Goal: Transaction & Acquisition: Download file/media

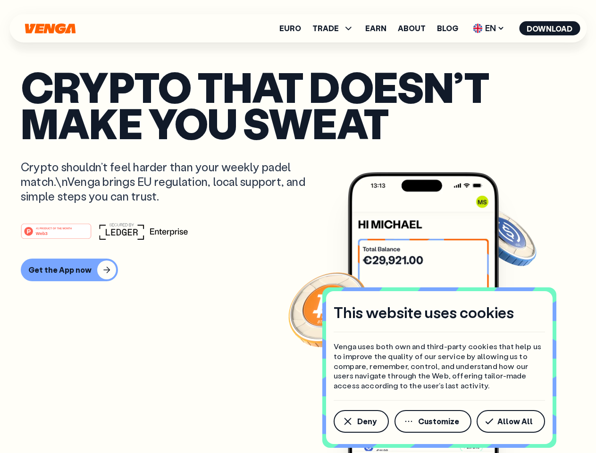
click at [298, 226] on div "#1 PRODUCT OF THE MONTH Web3" at bounding box center [298, 231] width 554 height 17
click at [361, 421] on span "Deny" at bounding box center [366, 422] width 19 height 8
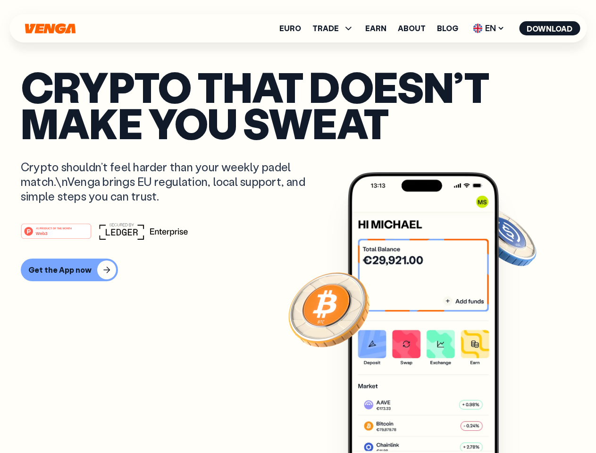
click at [434, 421] on img at bounding box center [423, 330] width 151 height 316
click at [512, 421] on article "Crypto that doesn’t make you sweat Crypto shouldn’t feel harder than your weekl…" at bounding box center [298, 245] width 554 height 354
click at [336, 28] on span "TRADE" at bounding box center [325, 29] width 26 height 8
click at [489, 28] on span "EN" at bounding box center [489, 28] width 38 height 15
click at [550, 28] on button "Download" at bounding box center [549, 28] width 61 height 14
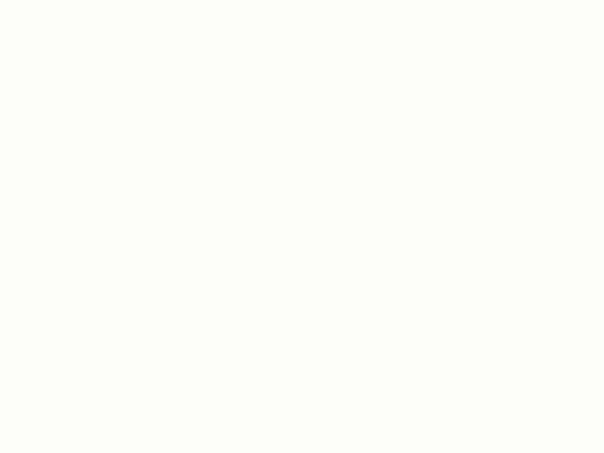
click at [68, 0] on html "This website uses cookies Venga uses both own and third-party cookies that help…" at bounding box center [302, 0] width 604 height 0
click at [58, 0] on html "This website uses cookies Venga uses both own and third-party cookies that help…" at bounding box center [302, 0] width 604 height 0
